Goal: Information Seeking & Learning: Learn about a topic

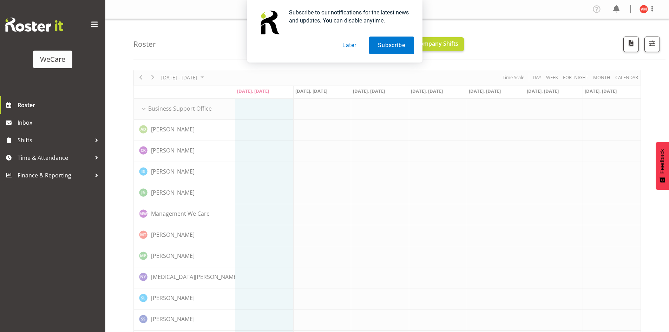
click at [353, 45] on button "Later" at bounding box center [350, 46] width 32 height 18
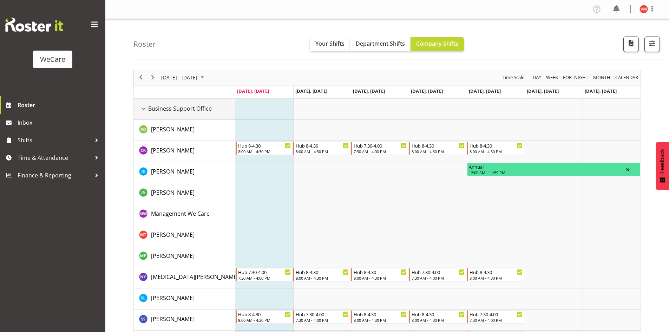
click at [146, 105] on div "Business Support Office resource" at bounding box center [143, 108] width 9 height 9
click at [142, 108] on div "Business Support Office resource" at bounding box center [143, 108] width 9 height 9
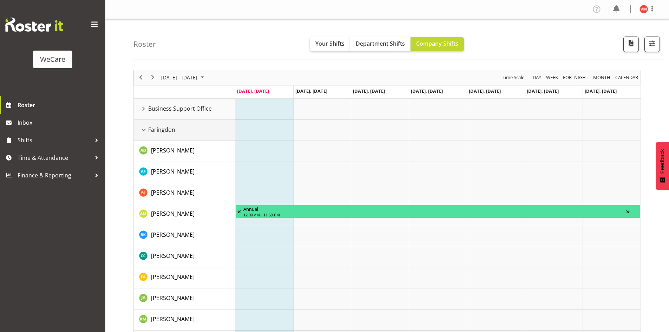
click at [143, 128] on div "Faringdon resource" at bounding box center [143, 129] width 9 height 9
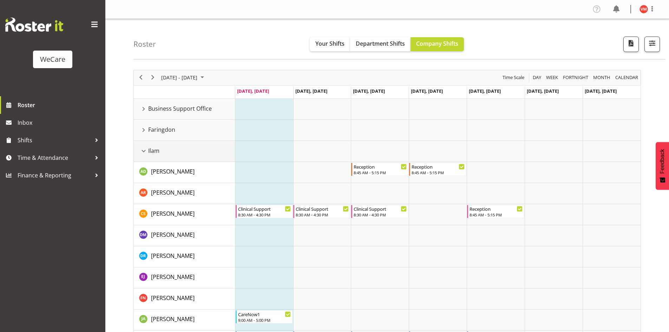
drag, startPoint x: 144, startPoint y: 150, endPoint x: 142, endPoint y: 159, distance: 10.1
click at [144, 150] on div "Ilam resource" at bounding box center [143, 150] width 9 height 9
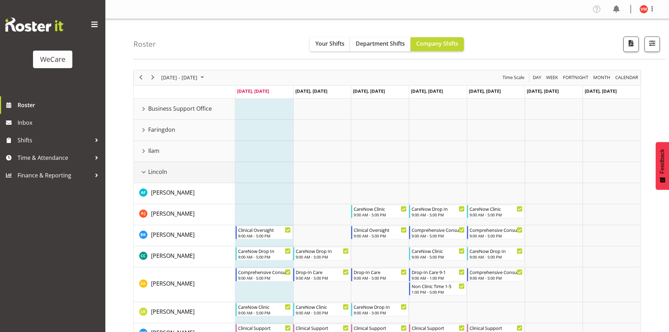
drag, startPoint x: 142, startPoint y: 172, endPoint x: 141, endPoint y: 178, distance: 6.3
click at [141, 172] on div "Lincoln resource" at bounding box center [143, 171] width 9 height 9
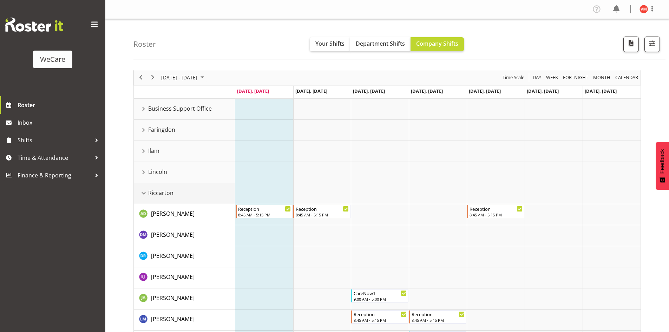
click at [143, 192] on div "Riccarton resource" at bounding box center [143, 193] width 9 height 9
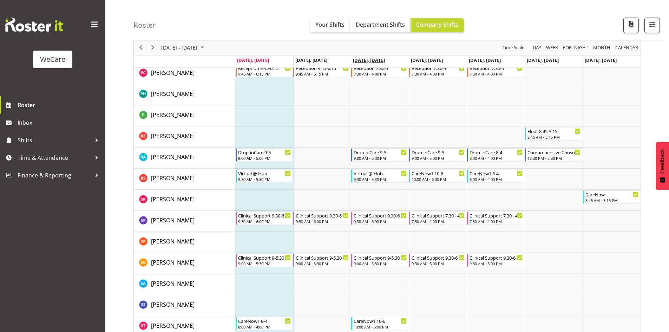
scroll to position [797, 0]
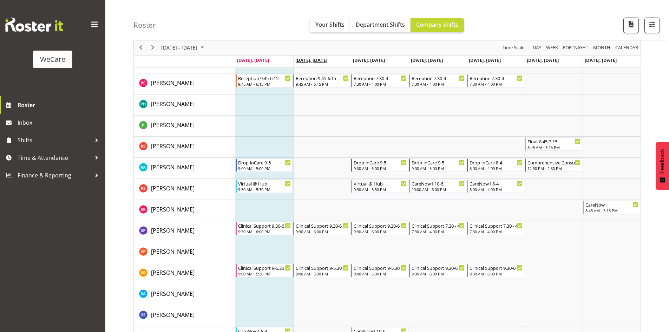
click at [316, 60] on span "[DATE], [DATE]" at bounding box center [311, 60] width 32 height 6
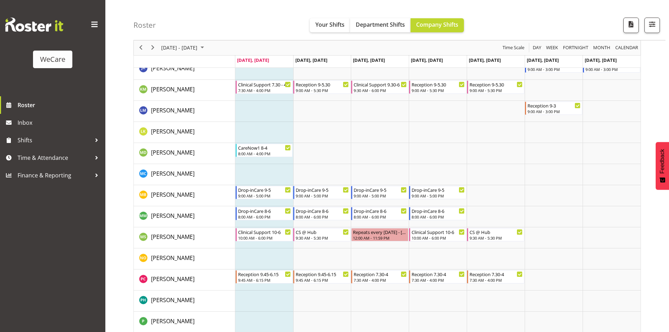
scroll to position [587, 0]
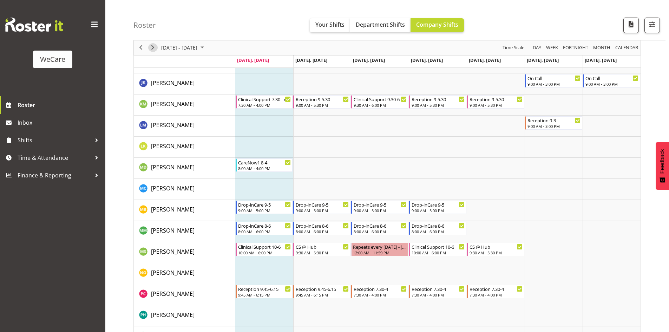
click at [153, 48] on span "Next" at bounding box center [152, 48] width 8 height 9
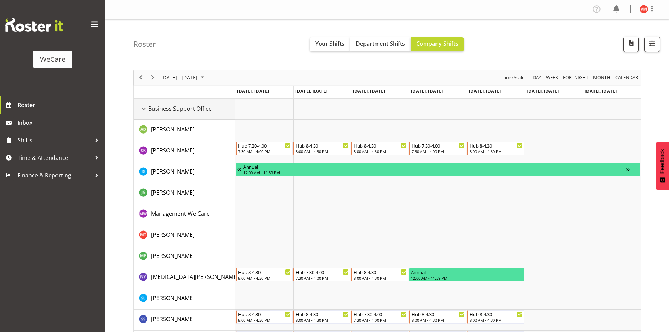
click at [144, 108] on div "Business Support Office resource" at bounding box center [143, 108] width 9 height 9
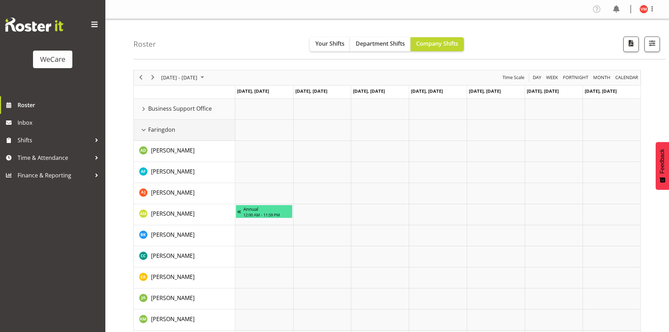
click at [143, 130] on div "Faringdon resource" at bounding box center [143, 129] width 9 height 9
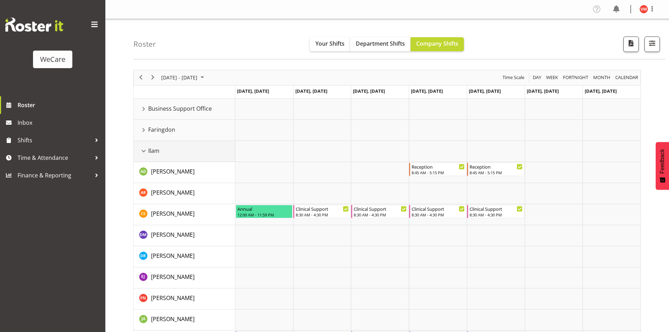
click at [145, 150] on div "Ilam resource" at bounding box center [143, 150] width 9 height 9
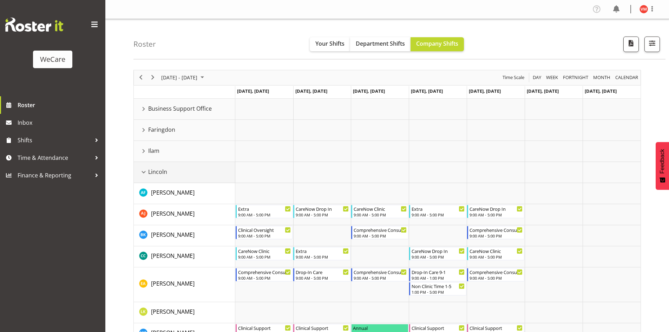
click at [146, 174] on div "Lincoln resource" at bounding box center [143, 171] width 9 height 9
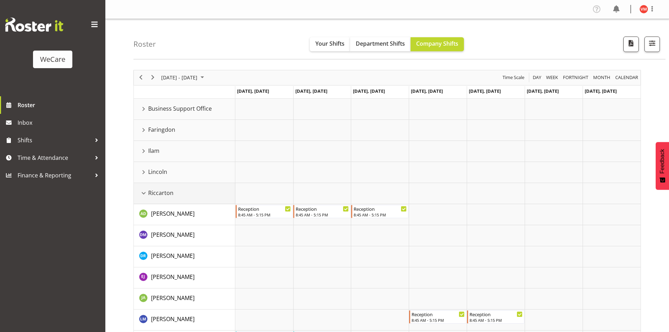
click at [145, 194] on div "Riccarton resource" at bounding box center [143, 193] width 9 height 9
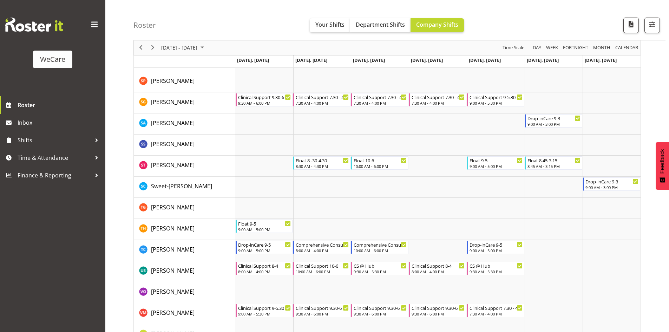
scroll to position [983, 0]
